Goal: Information Seeking & Learning: Check status

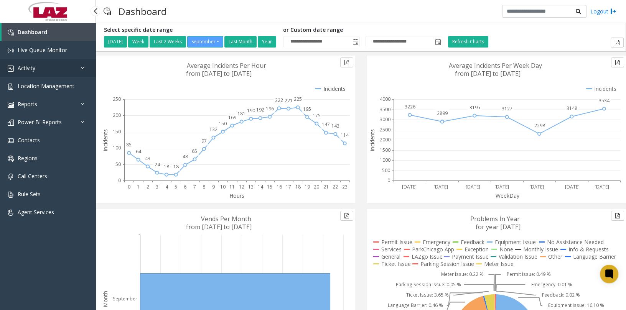
click at [30, 67] on span "Activity" at bounding box center [27, 67] width 18 height 7
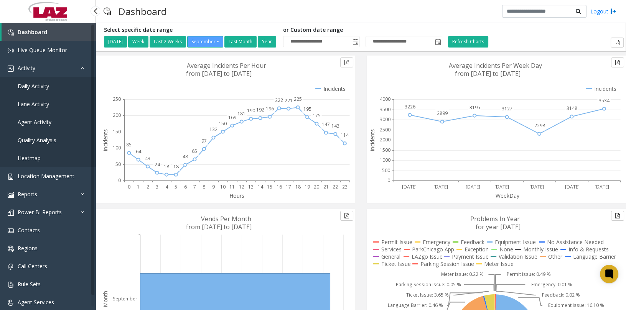
click at [49, 86] on span "Daily Activity" at bounding box center [33, 85] width 31 height 7
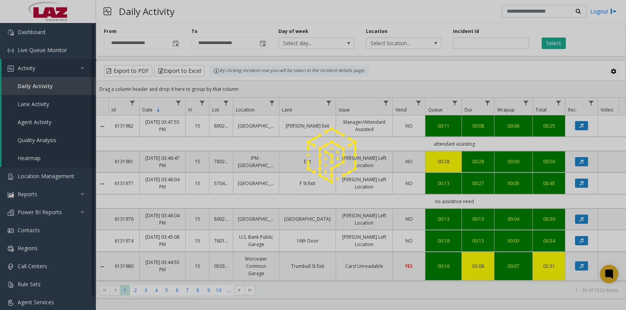
click at [378, 42] on div at bounding box center [313, 155] width 626 height 310
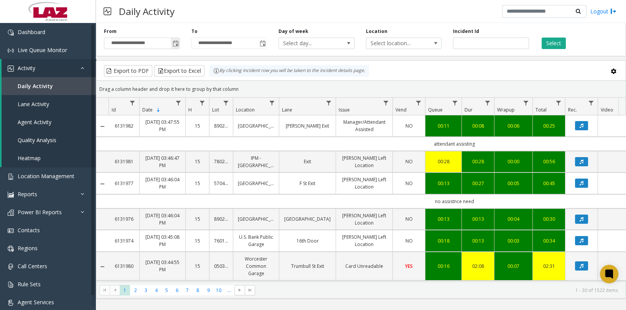
click at [174, 42] on span "Toggle popup" at bounding box center [176, 44] width 6 height 6
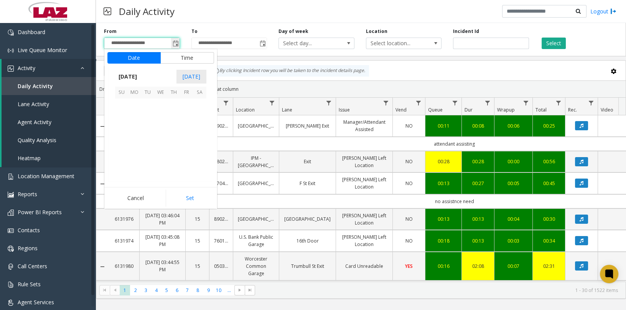
scroll to position [137649, 0]
click at [137, 76] on span "[DATE]" at bounding box center [127, 77] width 25 height 12
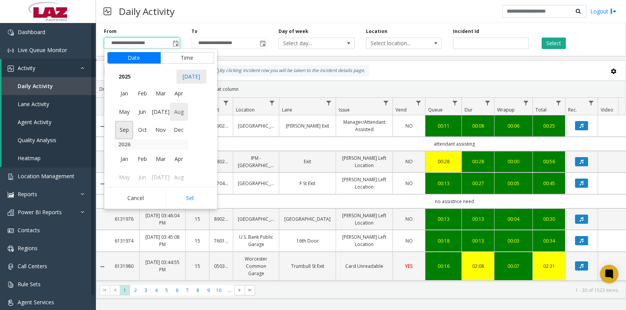
click at [176, 113] on span "Aug" at bounding box center [179, 112] width 18 height 18
click at [125, 147] on span "17" at bounding box center [121, 144] width 13 height 13
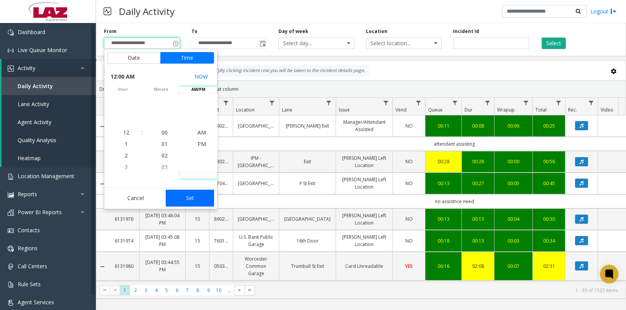
click at [203, 203] on button "Set" at bounding box center [190, 198] width 48 height 17
type input "**********"
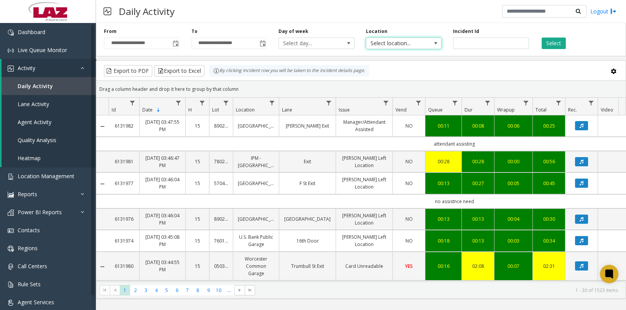
click at [412, 41] on span "Select location..." at bounding box center [396, 43] width 60 height 11
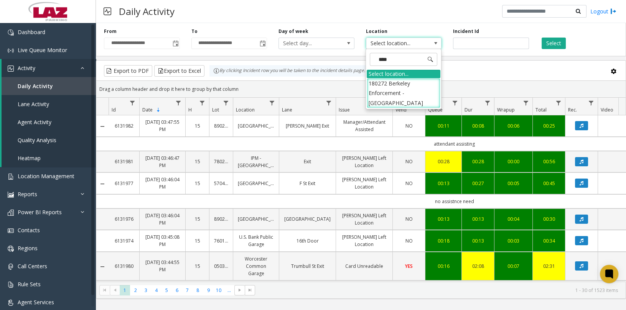
type input "*****"
click at [386, 87] on li "180272 Berkeley Enforcement - [GEOGRAPHIC_DATA]" at bounding box center [404, 93] width 74 height 30
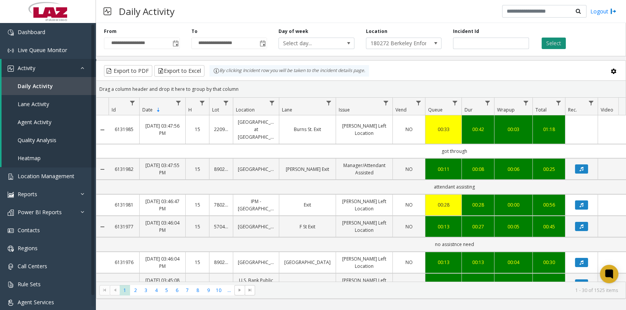
click at [561, 45] on button "Select" at bounding box center [554, 44] width 24 height 12
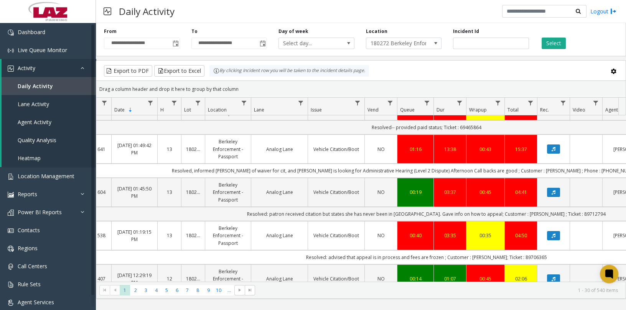
scroll to position [0, 36]
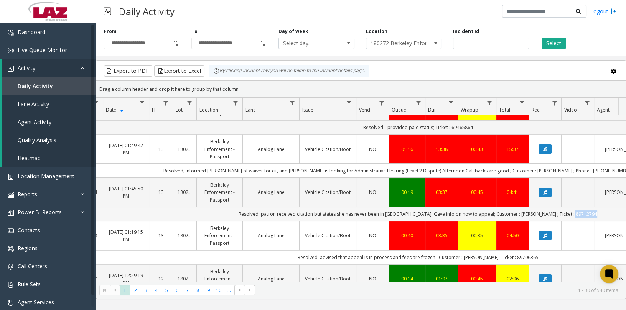
drag, startPoint x: 564, startPoint y: 211, endPoint x: 588, endPoint y: 211, distance: 24.2
click at [588, 211] on td "Resolved: patron received citation but states she has never been in [GEOGRAPHIC…" at bounding box center [418, 214] width 692 height 14
copy td "89712794"
click at [578, 132] on td "Resolved-- provided paid status; Ticket : 69465864" at bounding box center [418, 127] width 692 height 14
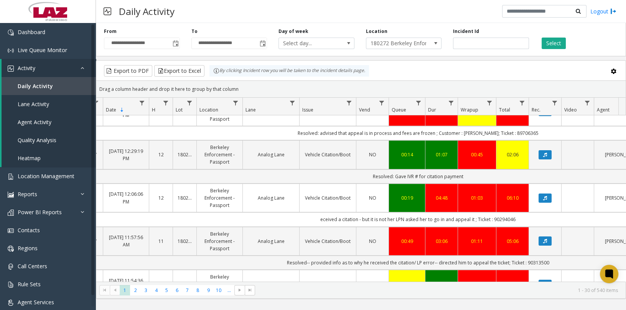
scroll to position [310, 36]
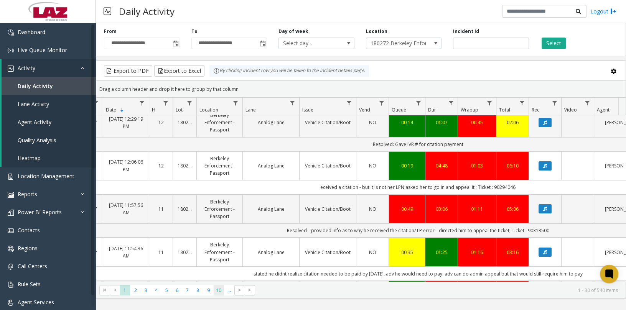
click at [218, 286] on span "10" at bounding box center [219, 290] width 10 height 10
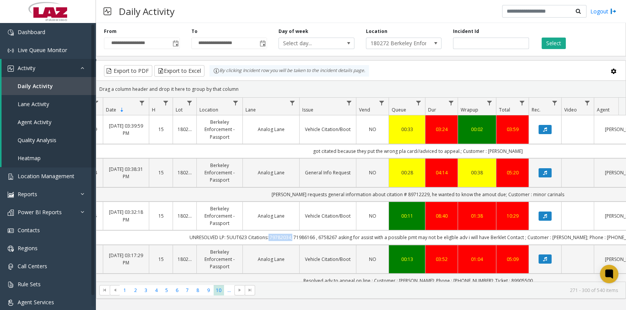
drag, startPoint x: 278, startPoint y: 236, endPoint x: 302, endPoint y: 236, distance: 23.8
click at [302, 236] on td "UNRESOLVED LP: 5UUT623 Citations: 79782034, 71986166 , 6758267 asking for assis…" at bounding box center [418, 238] width 692 height 14
copy td ": 79782034"
